Goal: Download file/media

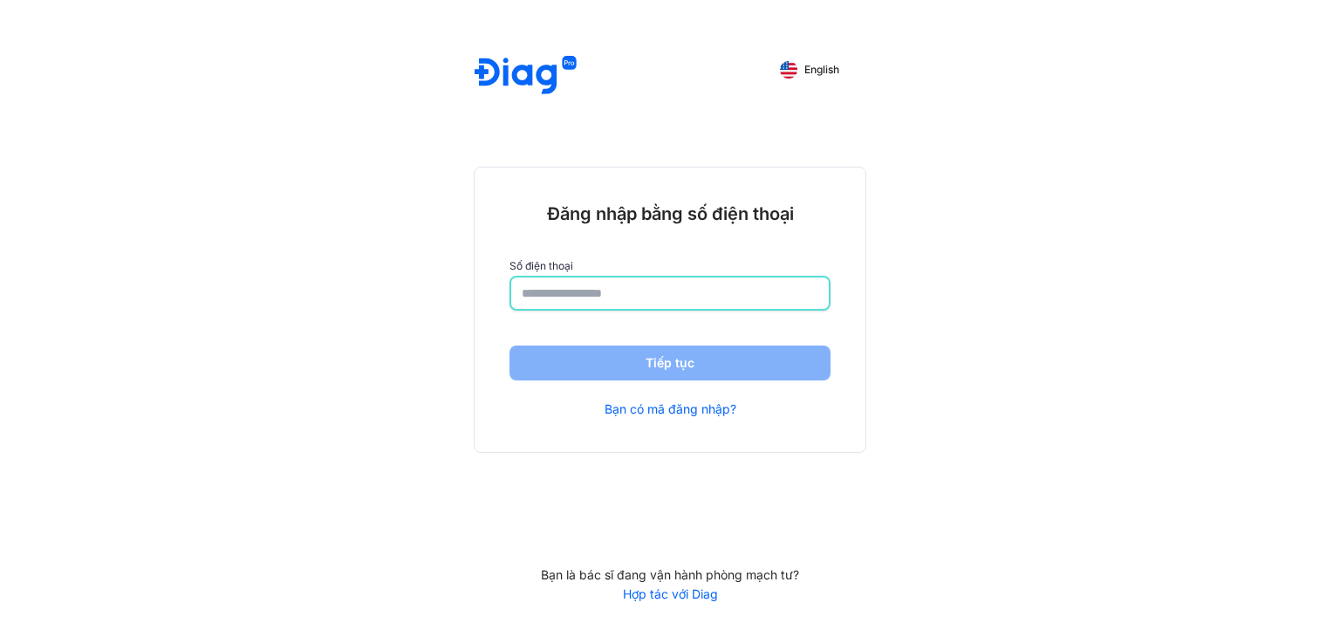
click at [730, 285] on input "number" at bounding box center [670, 292] width 297 height 31
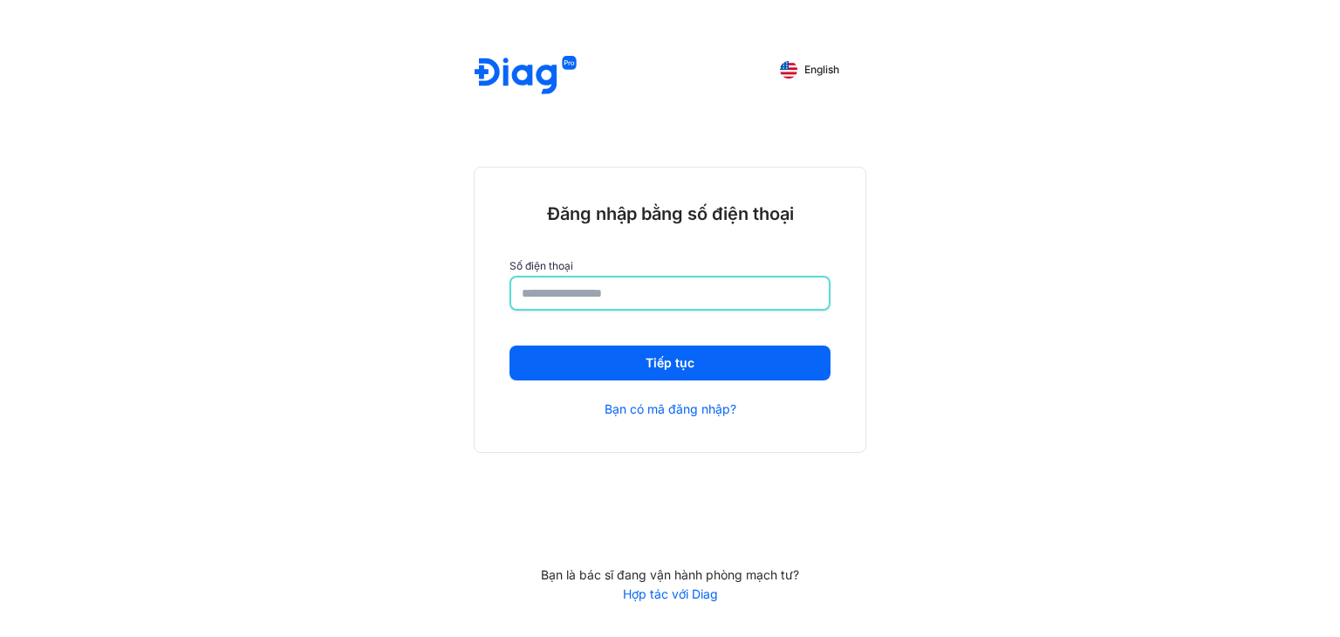
type input "**********"
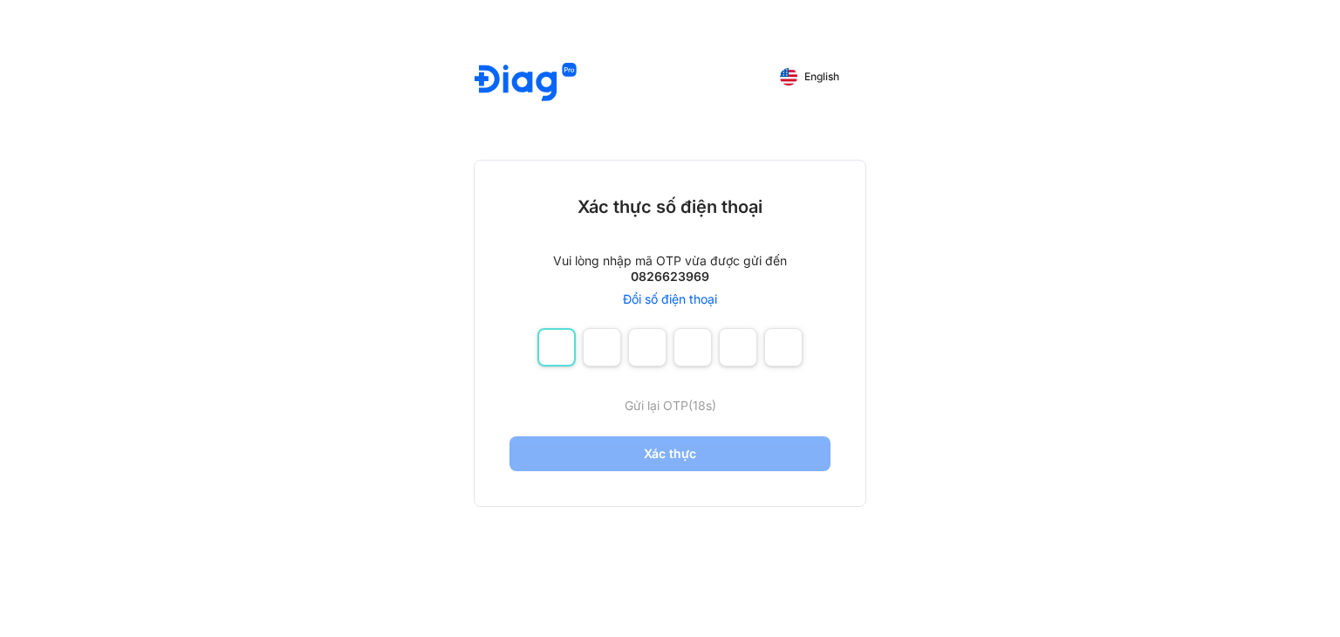
click at [547, 349] on input "number" at bounding box center [556, 347] width 38 height 38
type input "*"
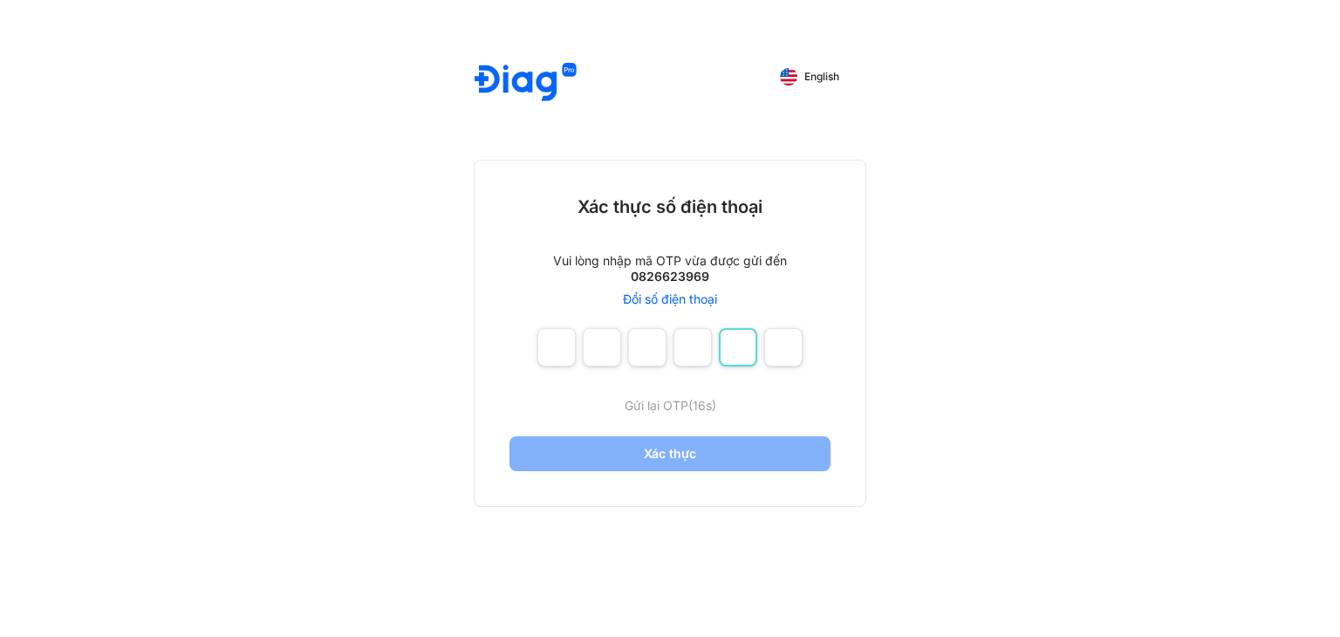
type input "*"
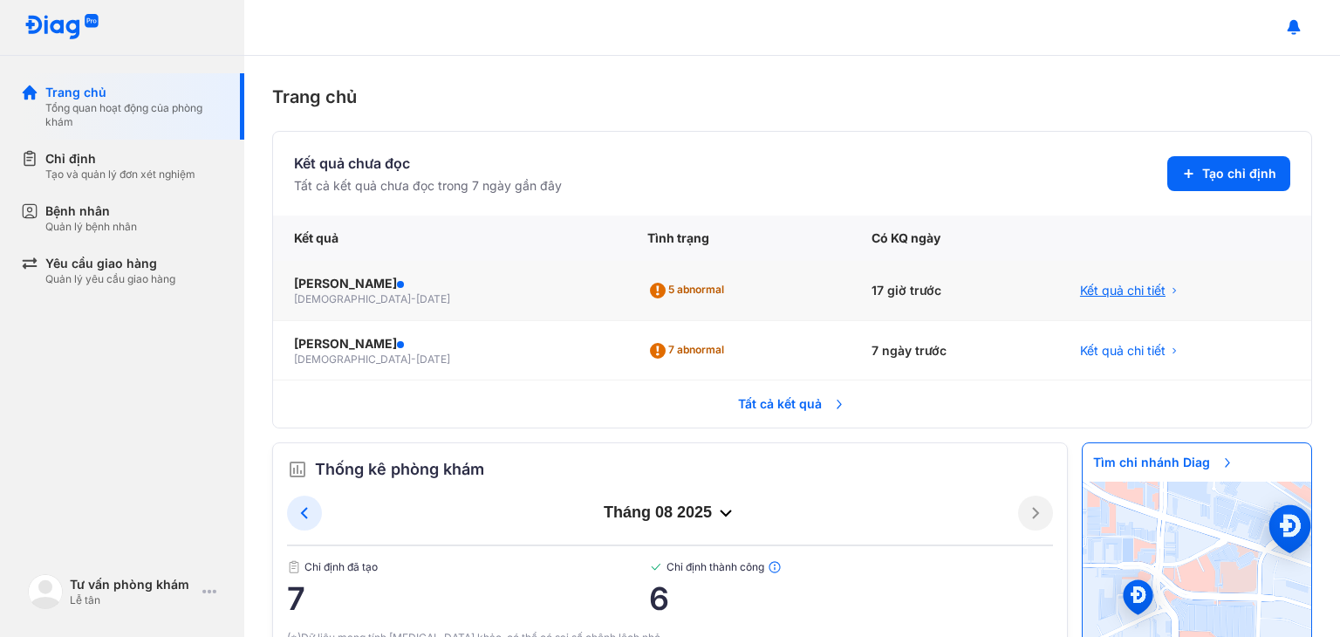
click at [1083, 296] on span "Kết quả chi tiết" at bounding box center [1122, 290] width 85 height 17
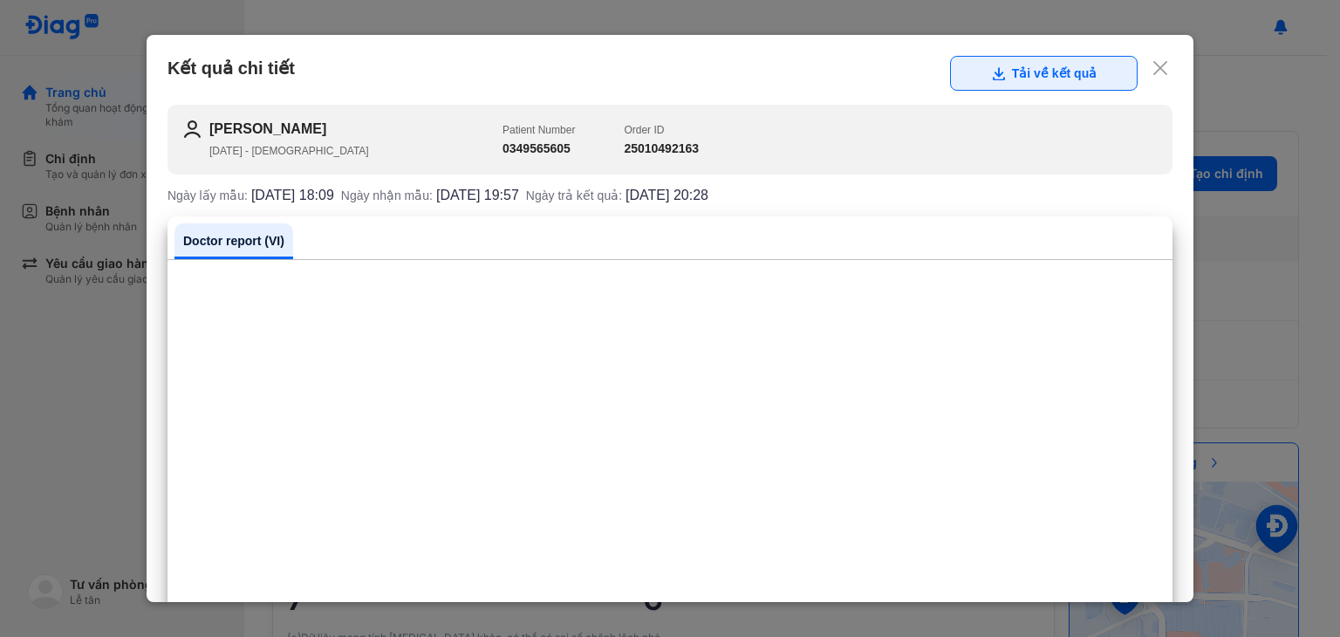
click at [1061, 64] on button "Tải về kết quả" at bounding box center [1044, 73] width 188 height 35
